Goal: Information Seeking & Learning: Learn about a topic

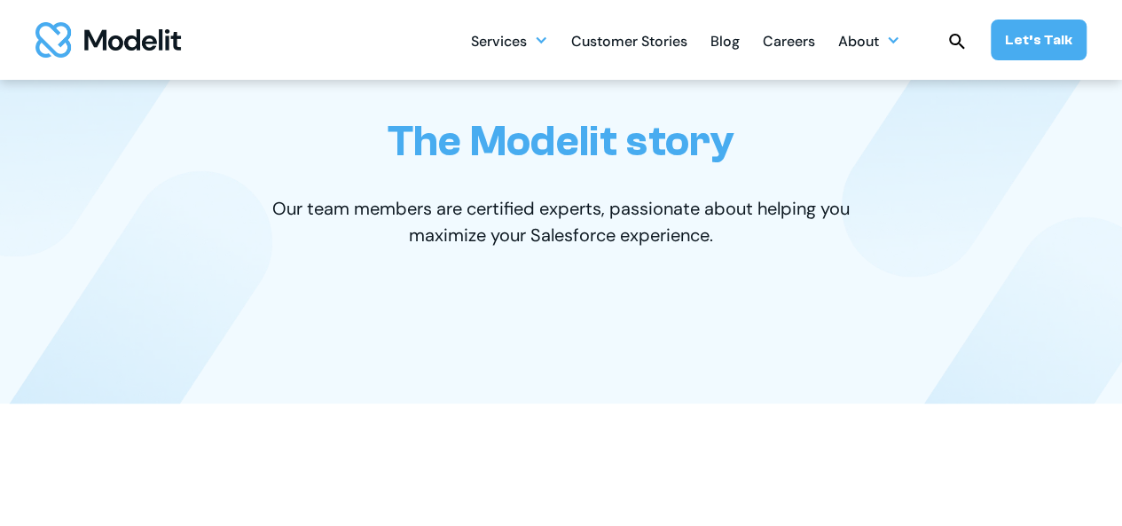
scroll to position [121, 0]
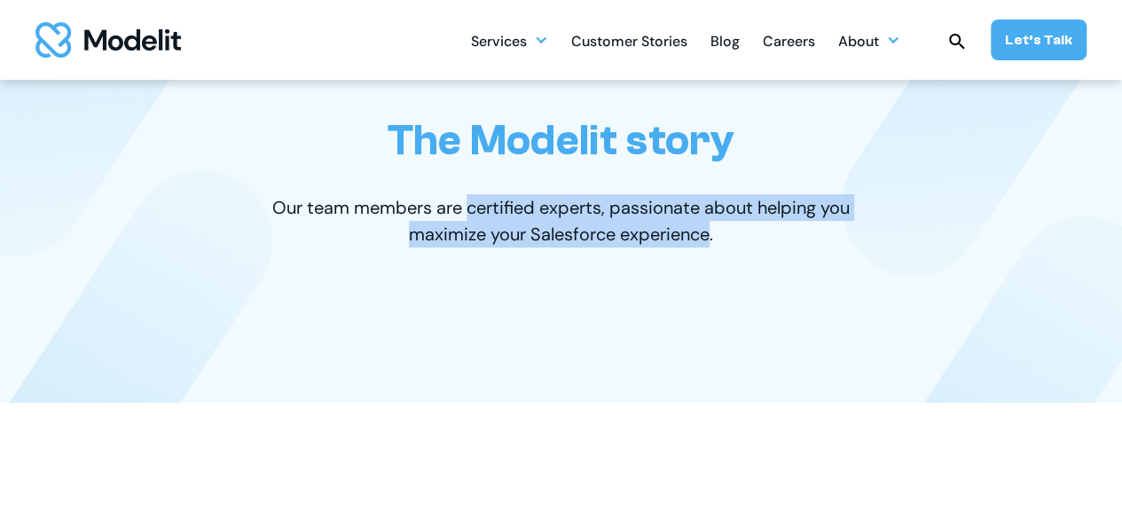
drag, startPoint x: 467, startPoint y: 214, endPoint x: 712, endPoint y: 234, distance: 245.7
click at [712, 234] on p "Our team members are certified experts, passionate about helping you maximize y…" at bounding box center [562, 220] width 612 height 53
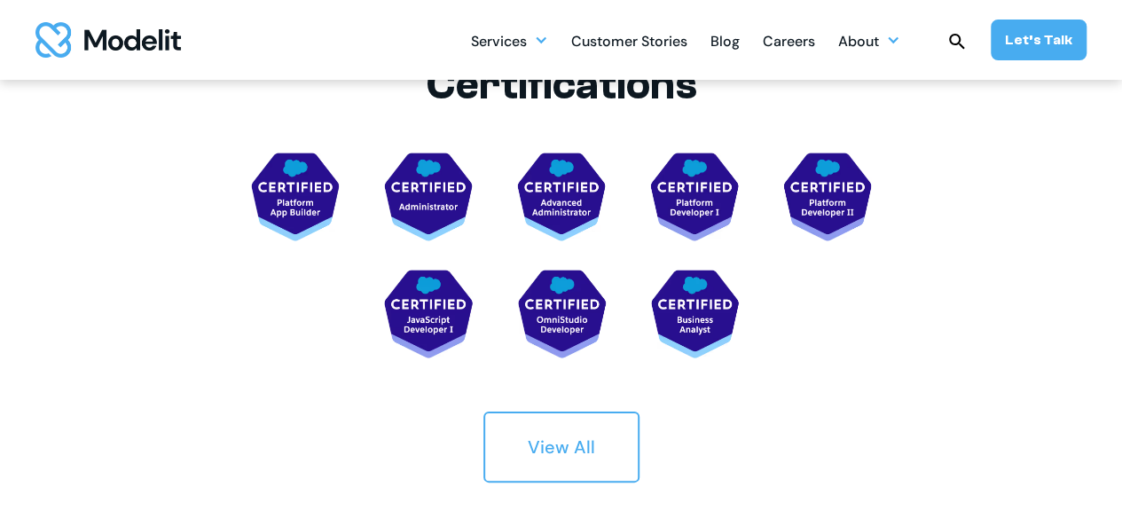
scroll to position [3326, 0]
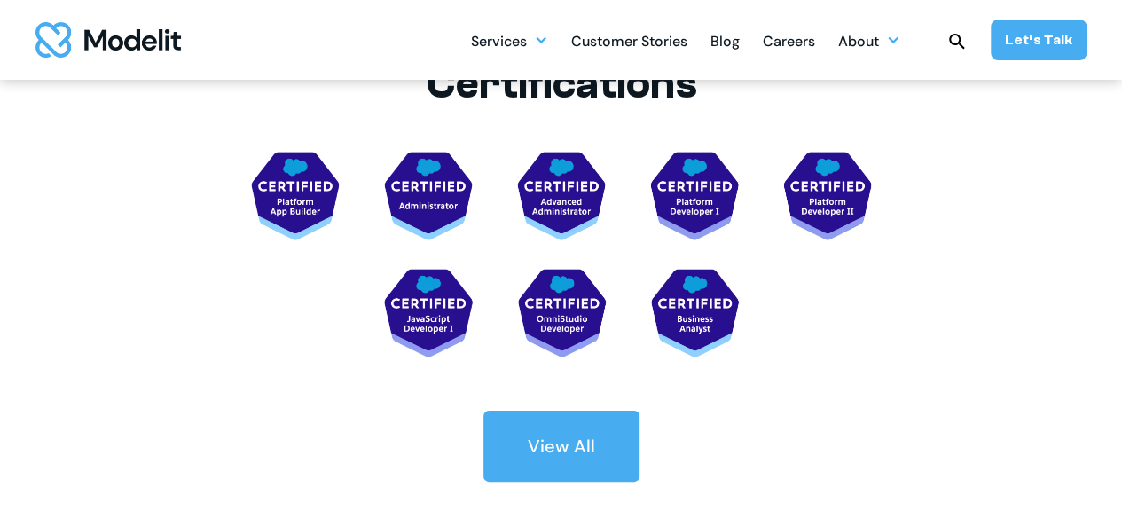
click at [557, 448] on div "View All" at bounding box center [561, 446] width 67 height 25
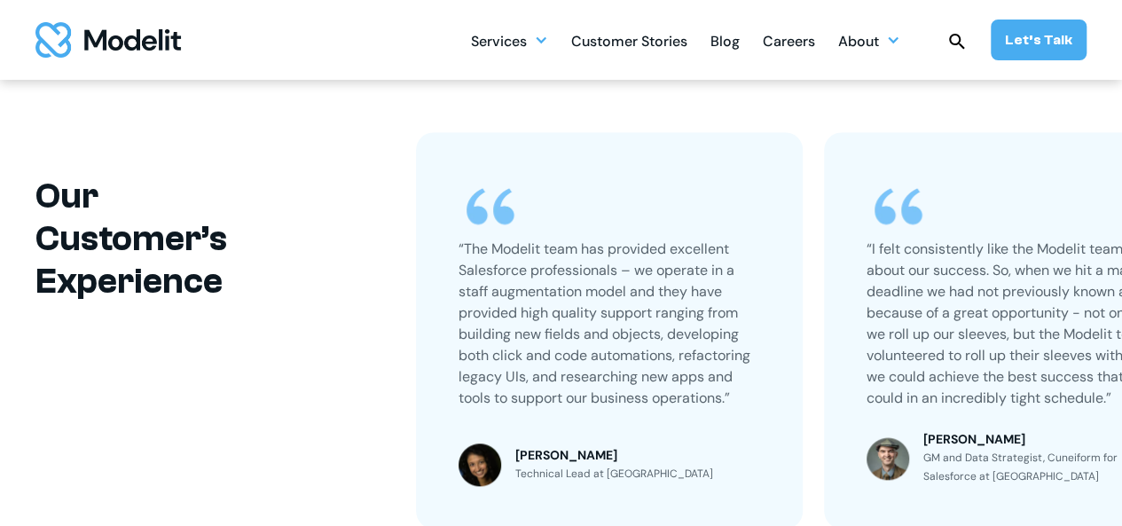
scroll to position [4056, 0]
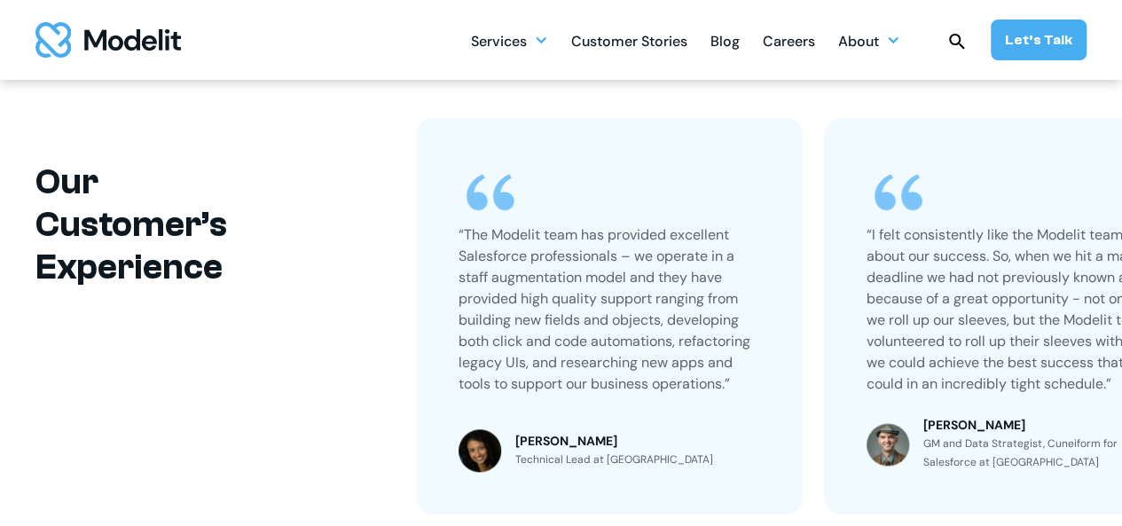
click at [540, 171] on div "“The Modelit team has provided excellent Salesforce professionals – we operate …" at bounding box center [610, 289] width 302 height 256
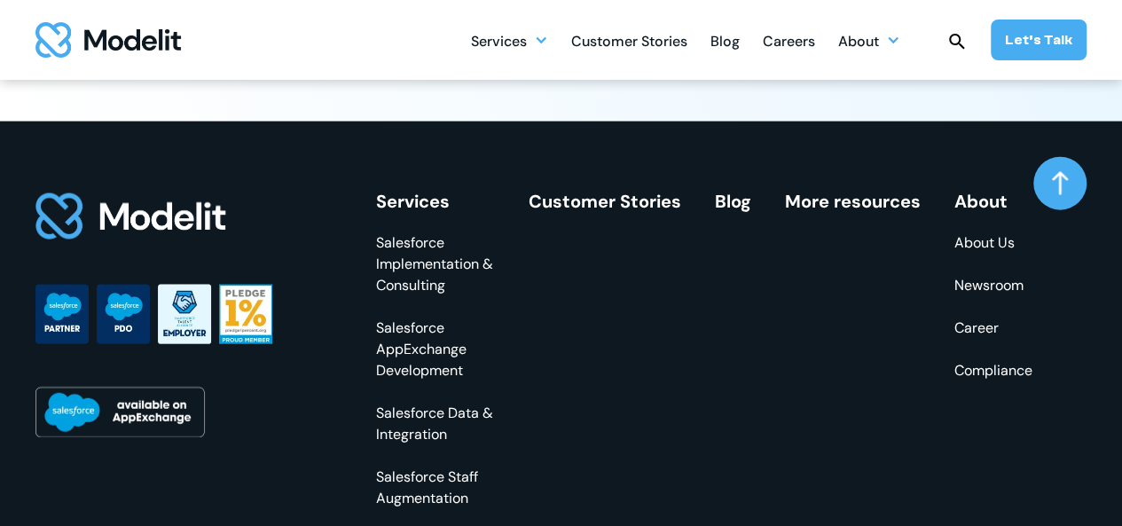
scroll to position [5330, 0]
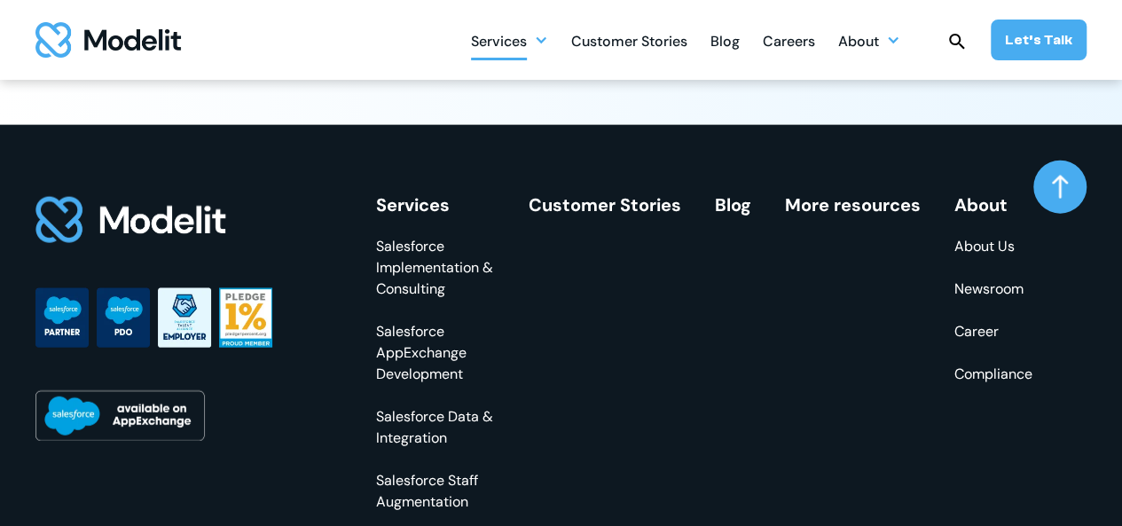
click at [544, 42] on div at bounding box center [541, 40] width 14 height 14
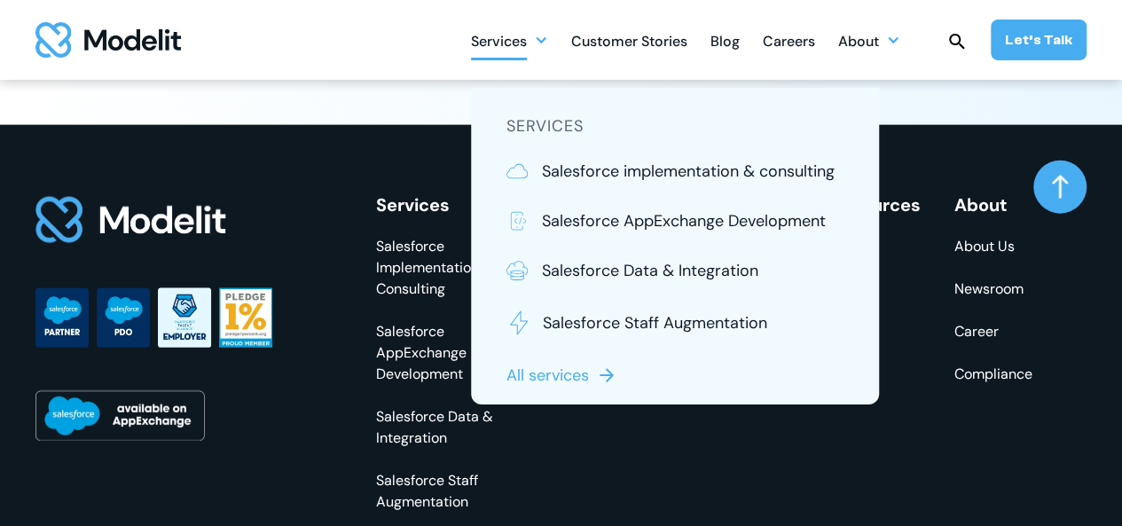
click at [605, 370] on img at bounding box center [606, 375] width 21 height 21
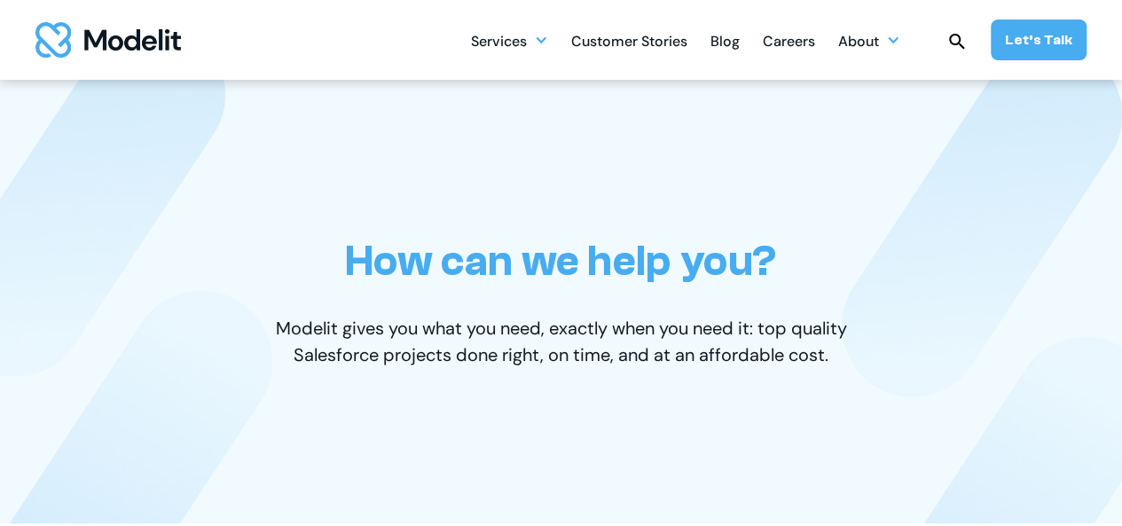
click at [101, 58] on div "Services SERVICES Salesforce implementation & consulting Salesforce AppExchange…" at bounding box center [561, 40] width 1122 height 80
click at [112, 49] on img "home" at bounding box center [108, 39] width 146 height 35
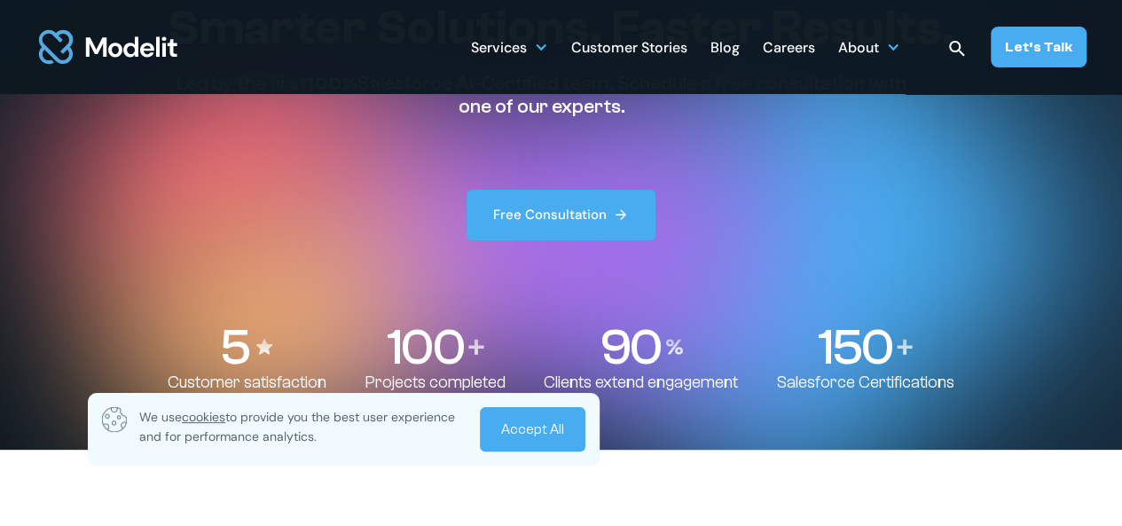
scroll to position [77, 0]
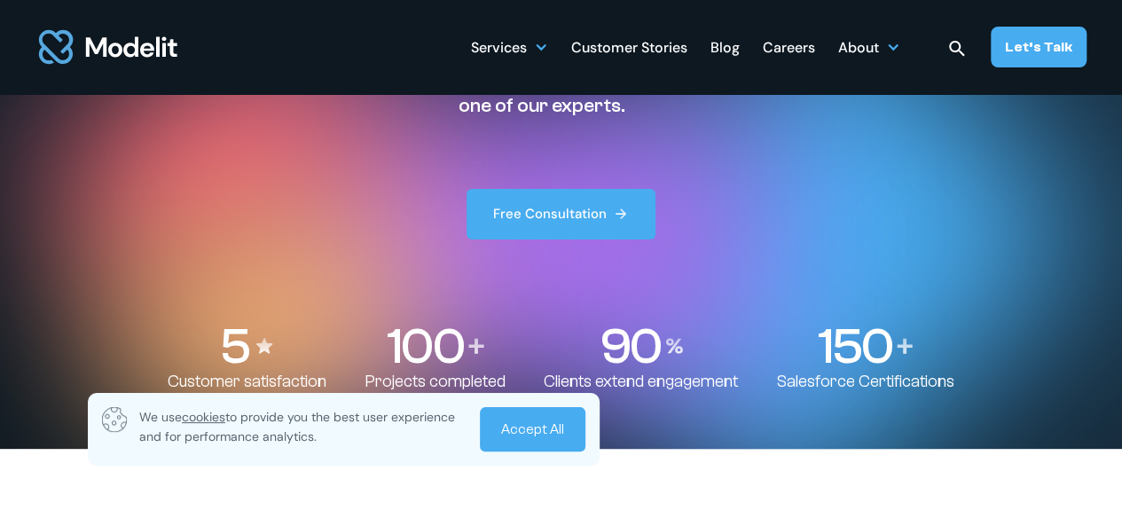
click at [532, 429] on link "Accept All" at bounding box center [533, 429] width 106 height 44
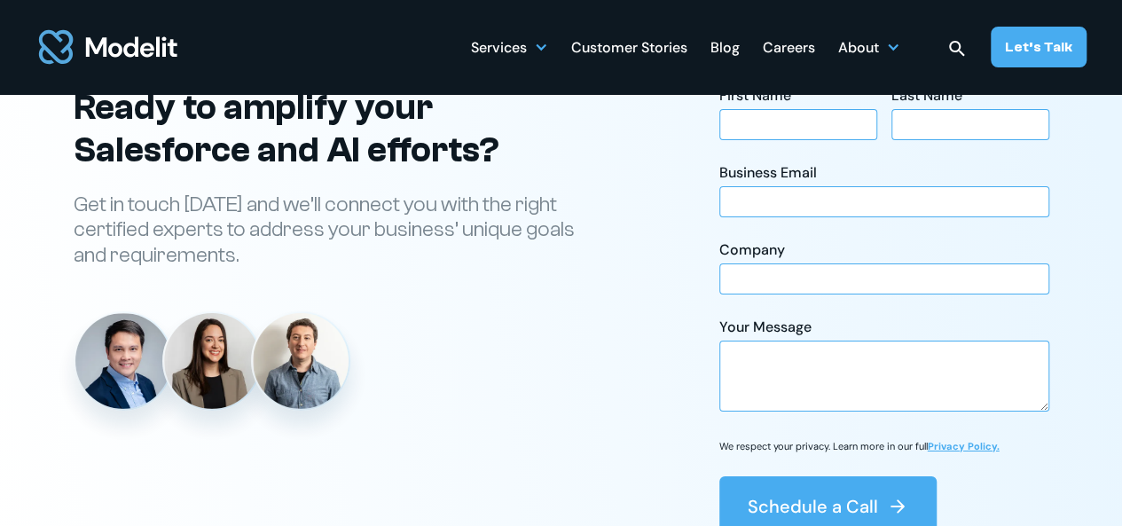
scroll to position [6253, 0]
